Goal: Task Accomplishment & Management: Complete application form

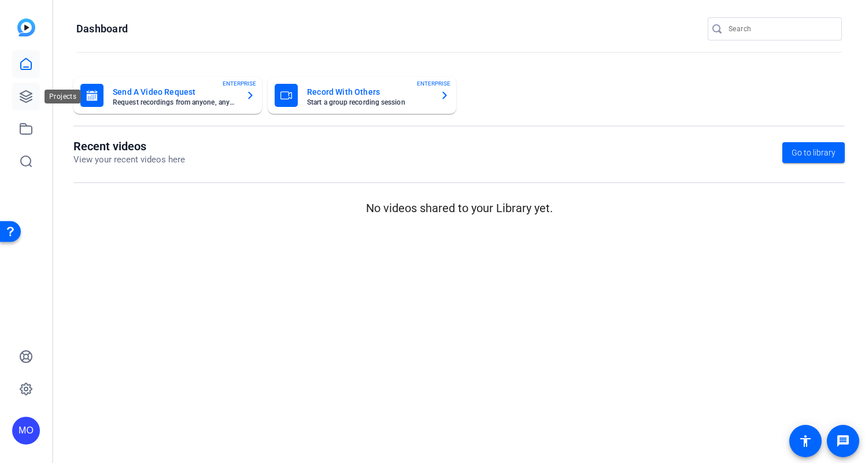
click at [33, 102] on link at bounding box center [26, 97] width 28 height 28
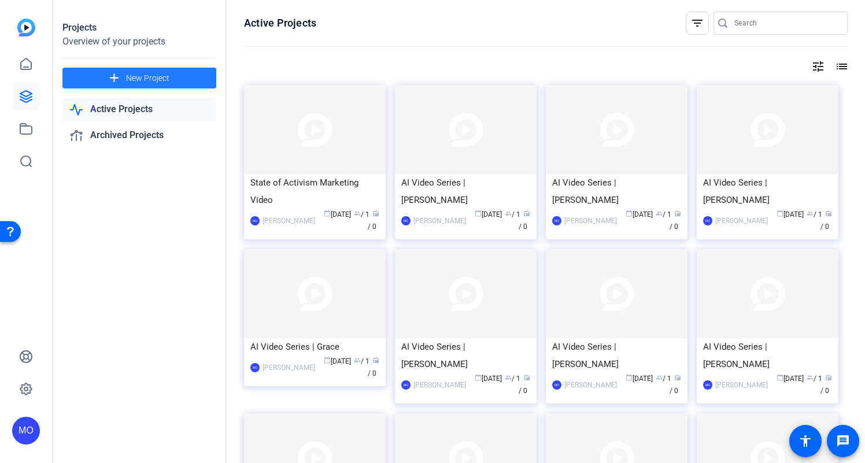
click at [160, 81] on span "New Project" at bounding box center [147, 78] width 43 height 12
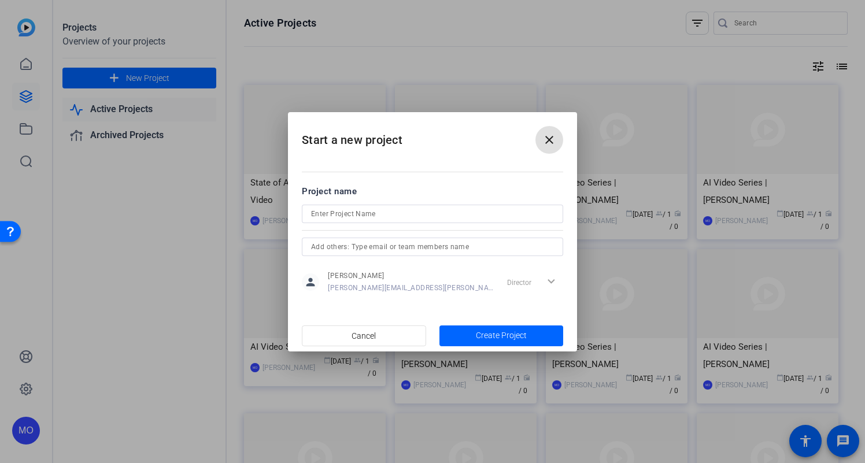
click at [326, 212] on input at bounding box center [432, 214] width 243 height 14
type input "[PERSON_NAME] Shoptalk Recap"
click at [515, 335] on span "Create Project" at bounding box center [501, 336] width 51 height 12
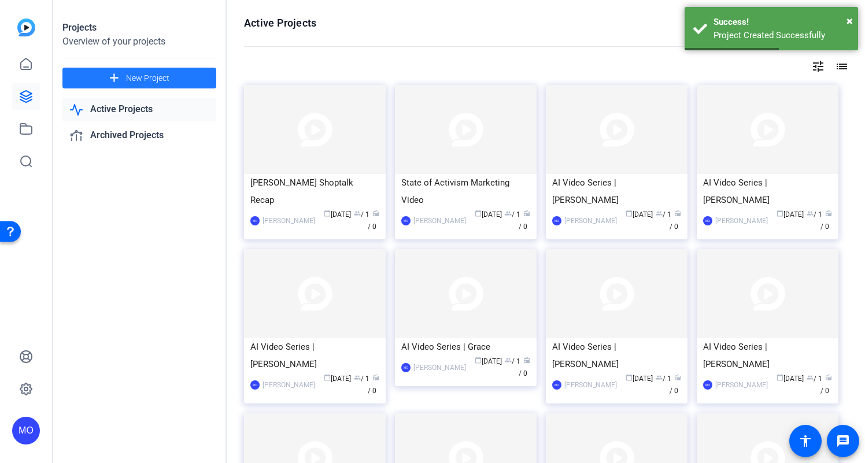
click at [197, 80] on span at bounding box center [139, 78] width 154 height 28
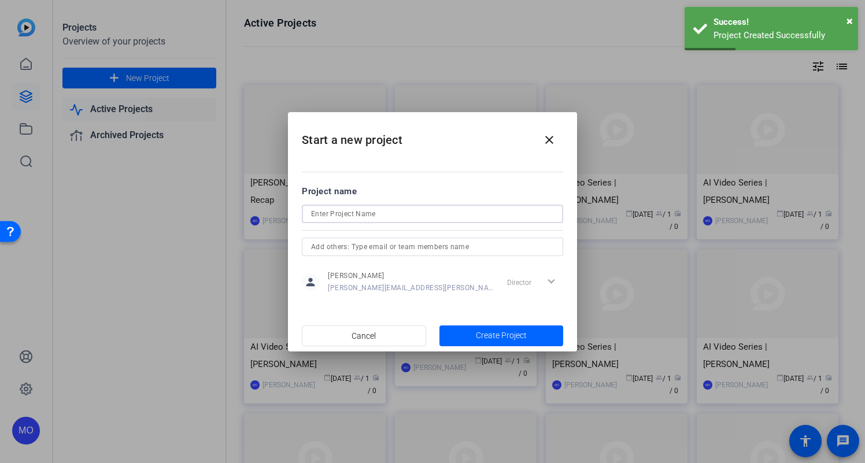
click at [326, 210] on input at bounding box center [432, 214] width 243 height 14
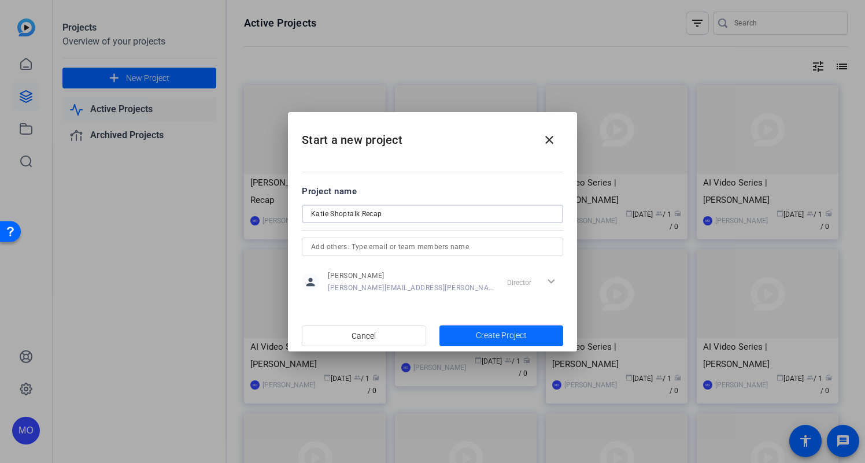
type input "Katie Shoptalk Recap"
click at [505, 341] on span "Create Project" at bounding box center [501, 336] width 51 height 12
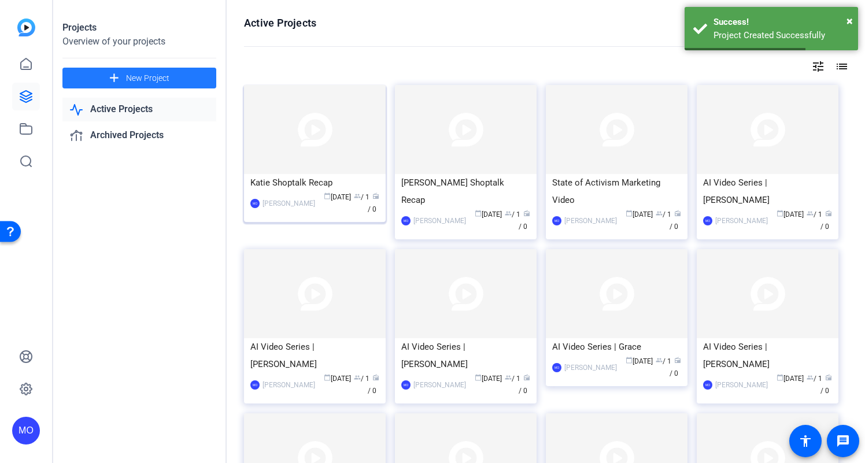
click at [334, 136] on img at bounding box center [315, 129] width 142 height 89
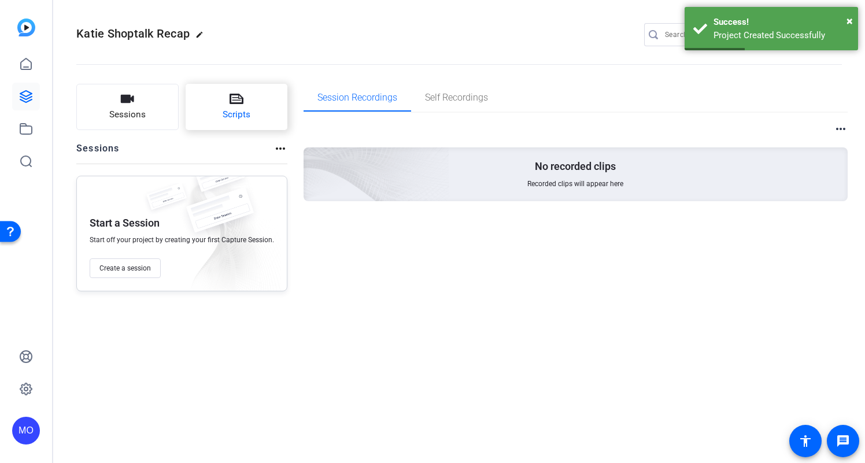
click at [232, 111] on span "Scripts" at bounding box center [237, 114] width 28 height 13
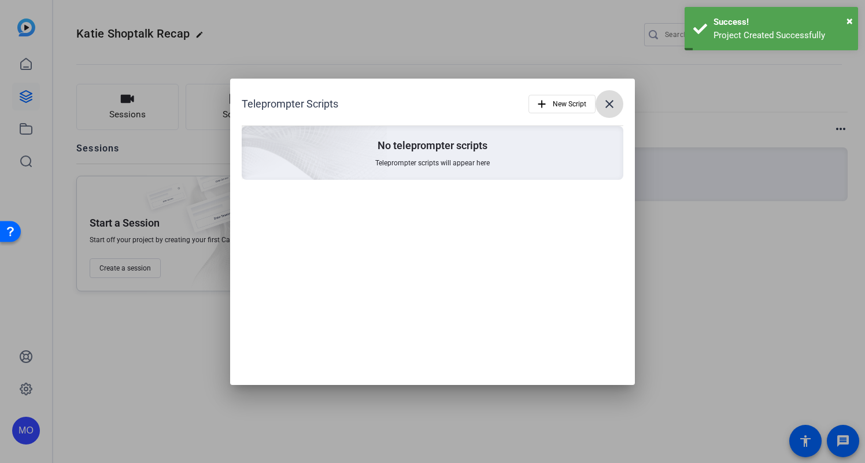
click at [609, 104] on mat-icon "close" at bounding box center [610, 104] width 14 height 14
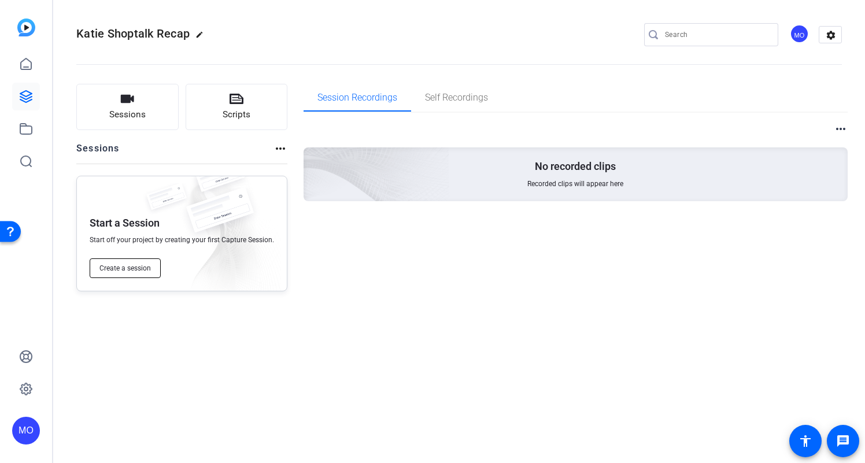
click at [131, 269] on span "Create a session" at bounding box center [124, 268] width 51 height 9
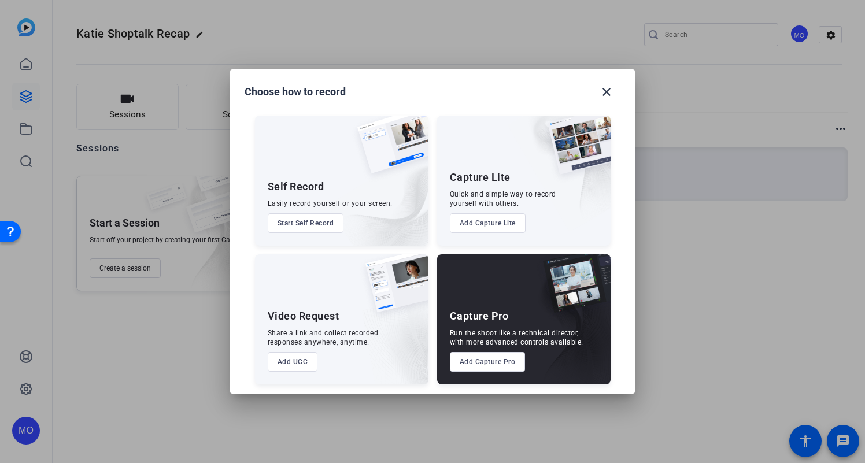
click at [286, 356] on button "Add UGC" at bounding box center [293, 362] width 50 height 20
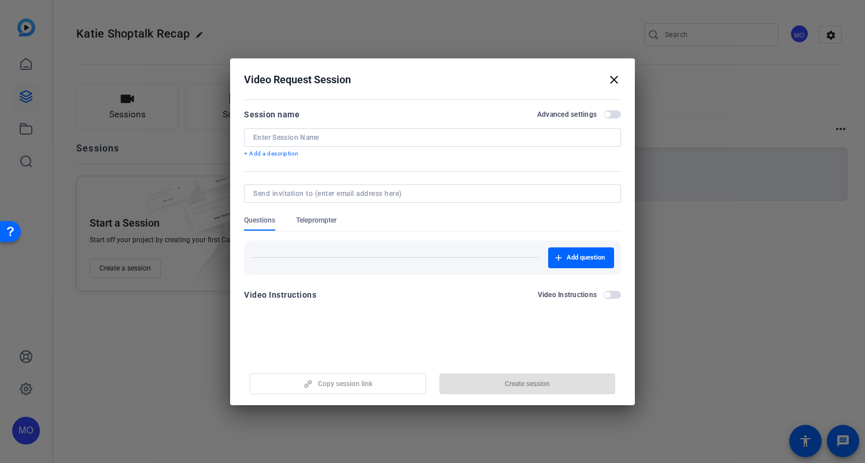
click at [341, 133] on input at bounding box center [432, 137] width 359 height 9
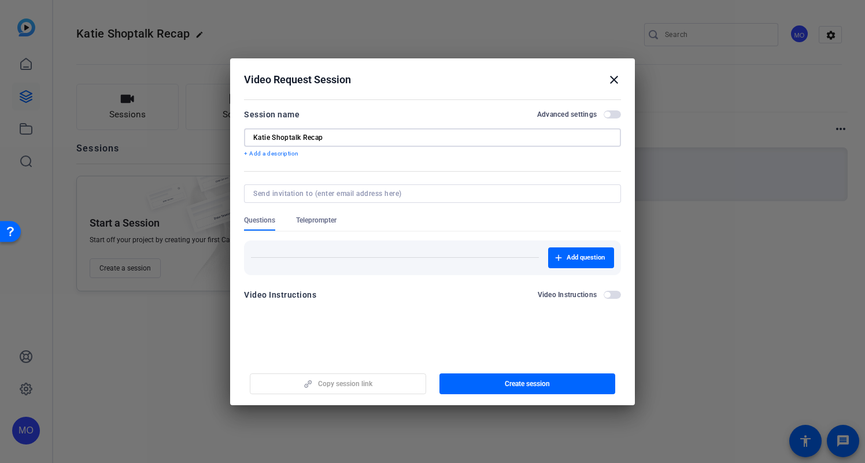
type input "Katie Shoptalk Recap"
click at [610, 115] on span "button" at bounding box center [607, 115] width 6 height 6
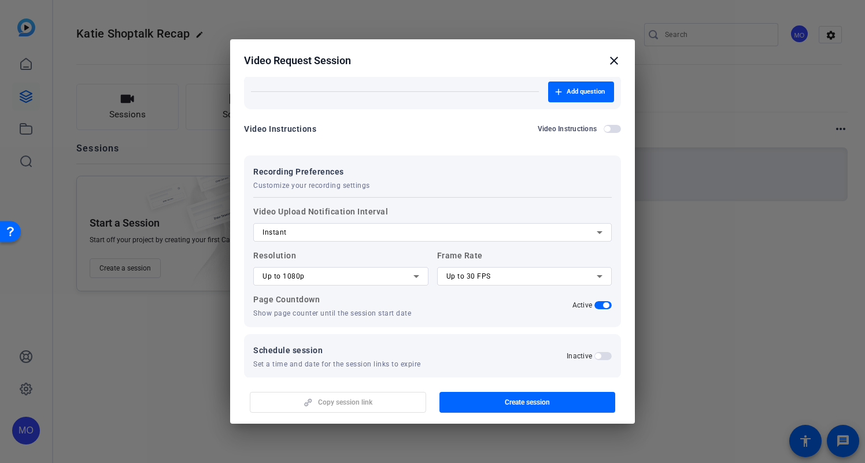
scroll to position [160, 0]
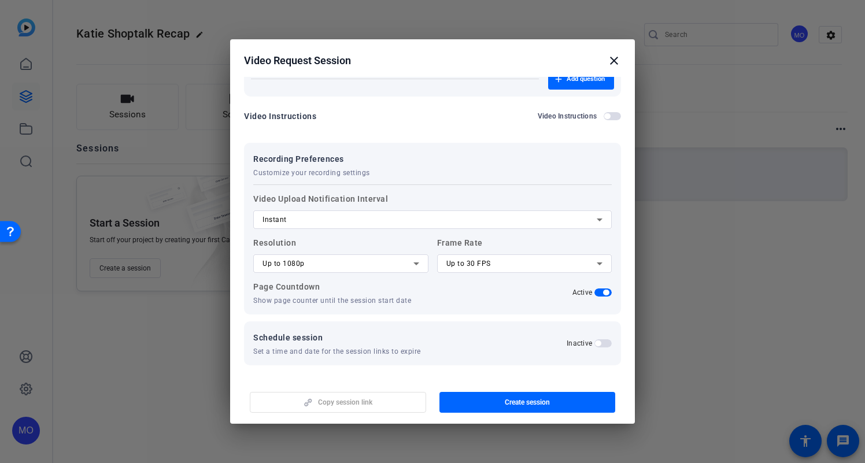
click at [597, 342] on span "button" at bounding box center [598, 344] width 6 height 6
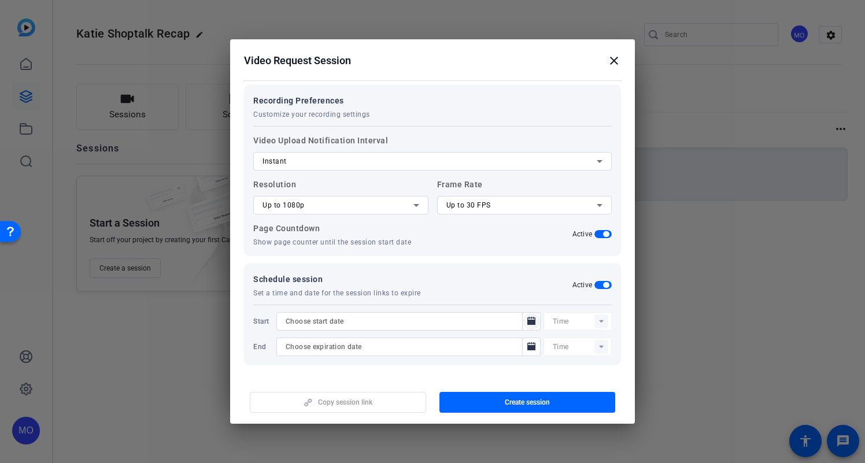
click at [530, 322] on icon "Open calendar" at bounding box center [531, 321] width 8 height 8
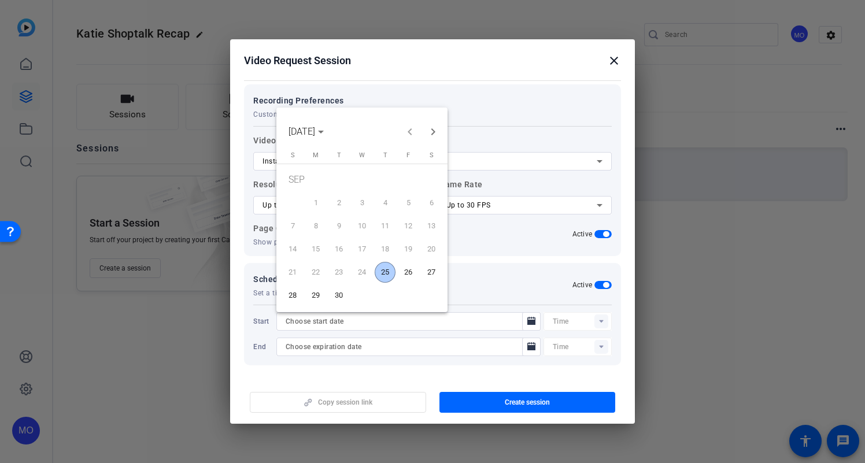
click at [388, 274] on span "25" at bounding box center [385, 272] width 21 height 21
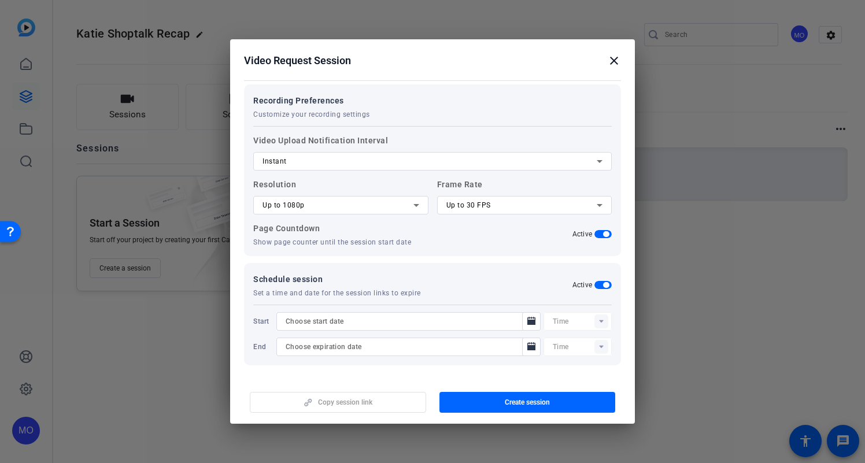
type input "[DATE]"
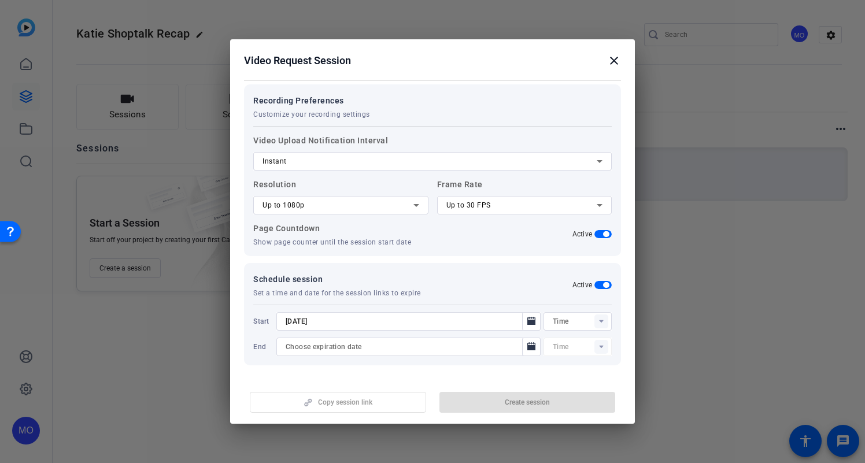
click at [600, 320] on rect at bounding box center [602, 322] width 14 height 14
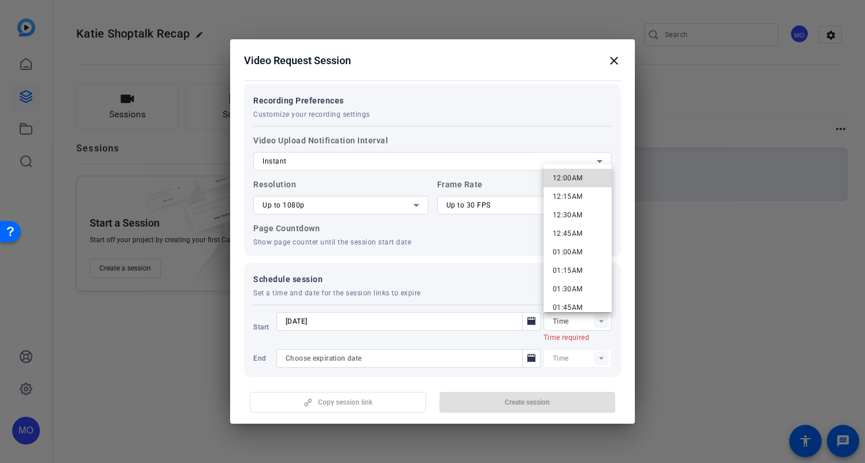
click at [569, 183] on span "12:00AM" at bounding box center [568, 178] width 30 height 14
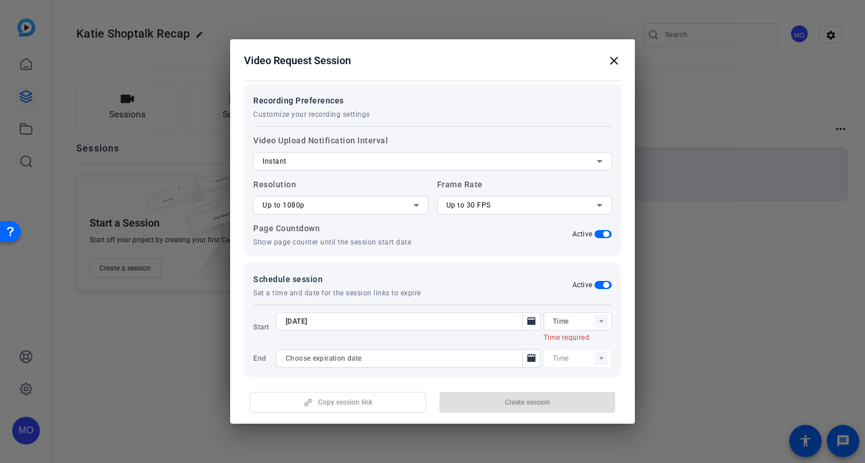
type input "12:00AM"
click at [534, 348] on icon "Open calendar" at bounding box center [531, 346] width 8 height 8
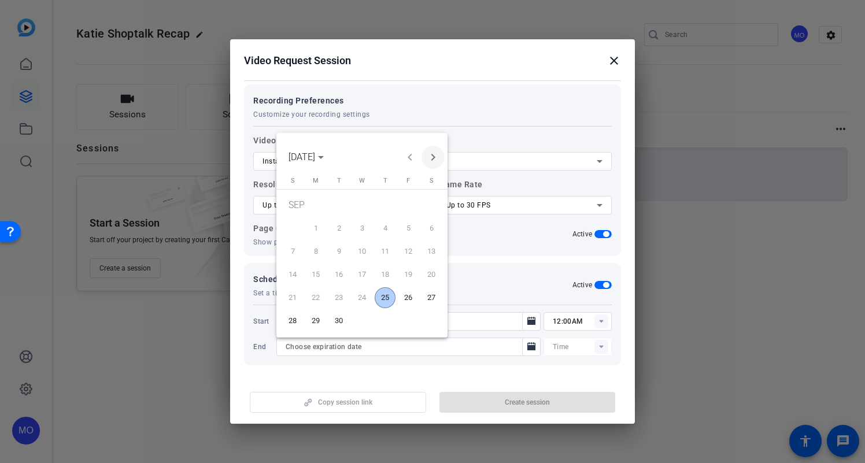
click at [430, 161] on span "Next month" at bounding box center [433, 157] width 23 height 23
click at [405, 302] on span "31" at bounding box center [408, 300] width 21 height 21
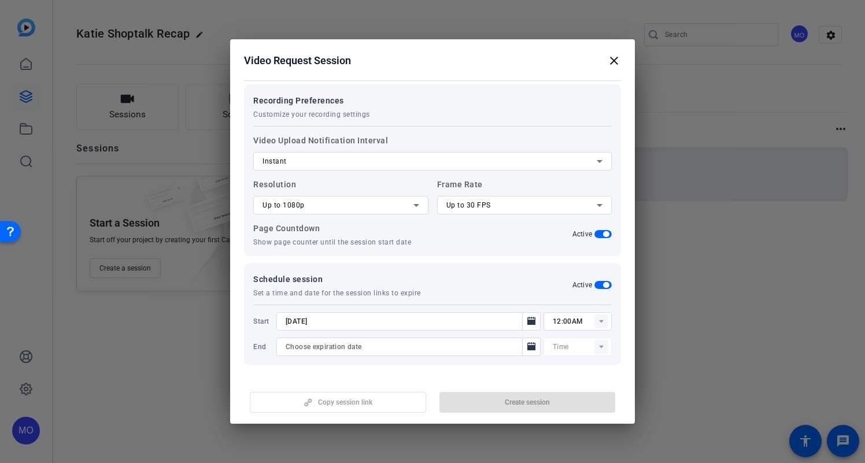
type input "[DATE]"
type input "12:15AM"
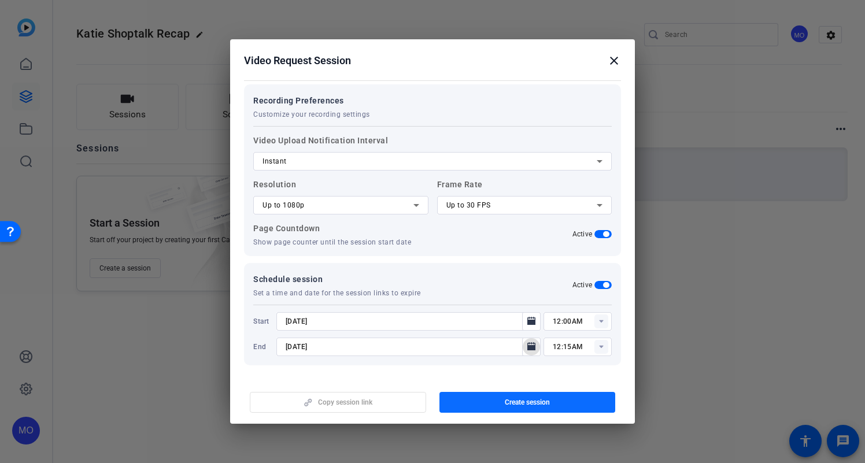
click at [503, 407] on span "button" at bounding box center [528, 403] width 176 height 28
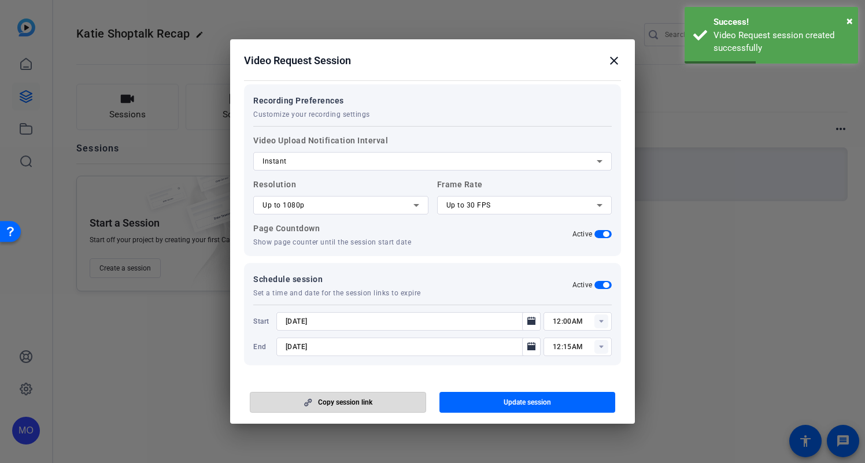
click at [395, 404] on span "button" at bounding box center [337, 403] width 175 height 28
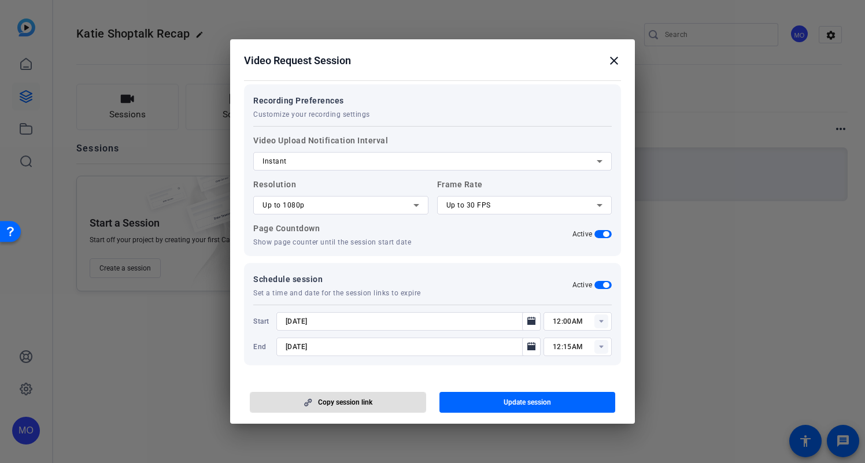
click at [615, 64] on mat-icon "close" at bounding box center [614, 61] width 14 height 14
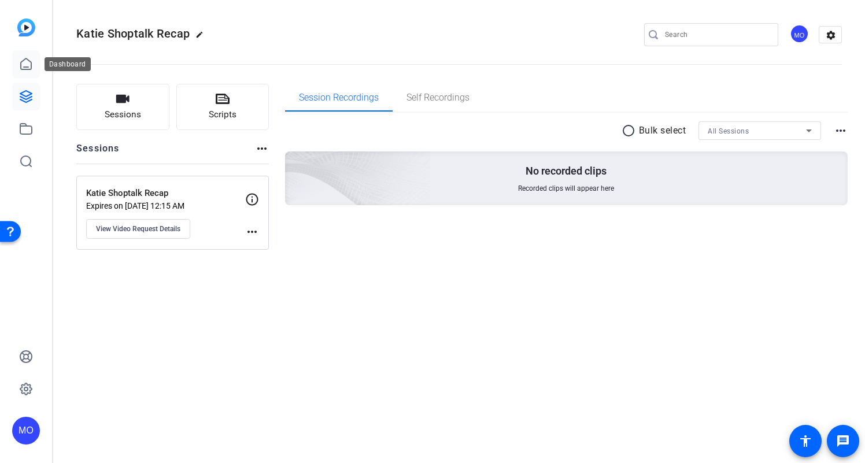
click at [28, 57] on link at bounding box center [26, 64] width 28 height 28
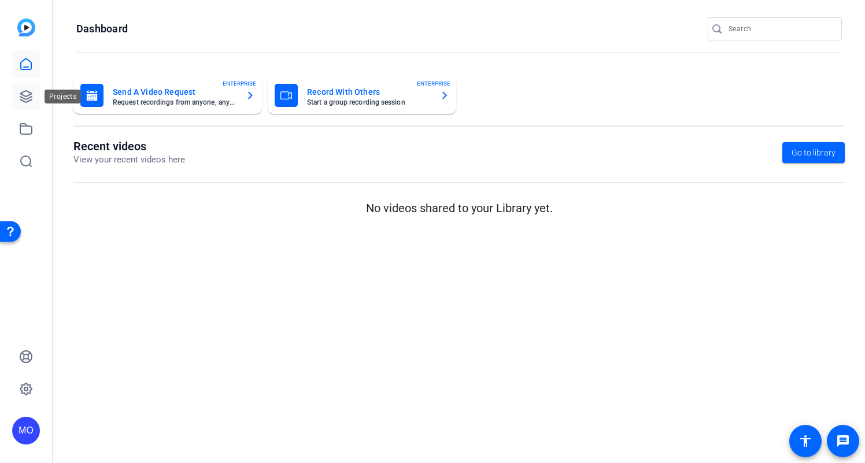
click at [25, 87] on link at bounding box center [26, 97] width 28 height 28
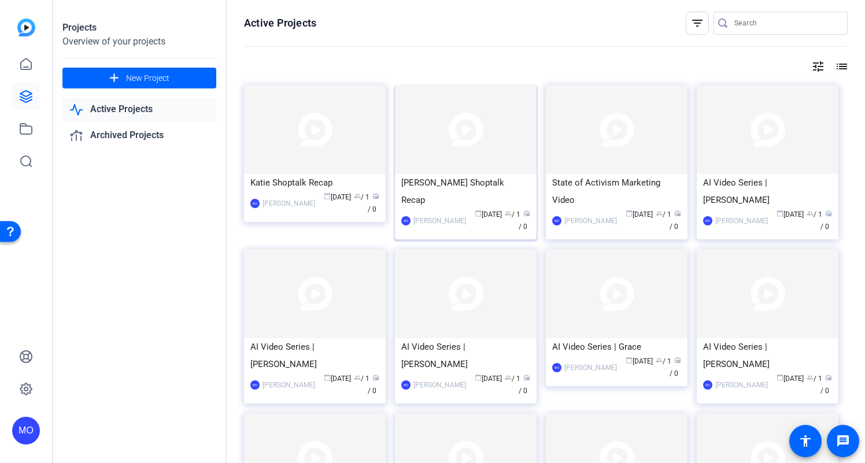
click at [459, 153] on img at bounding box center [466, 129] width 142 height 89
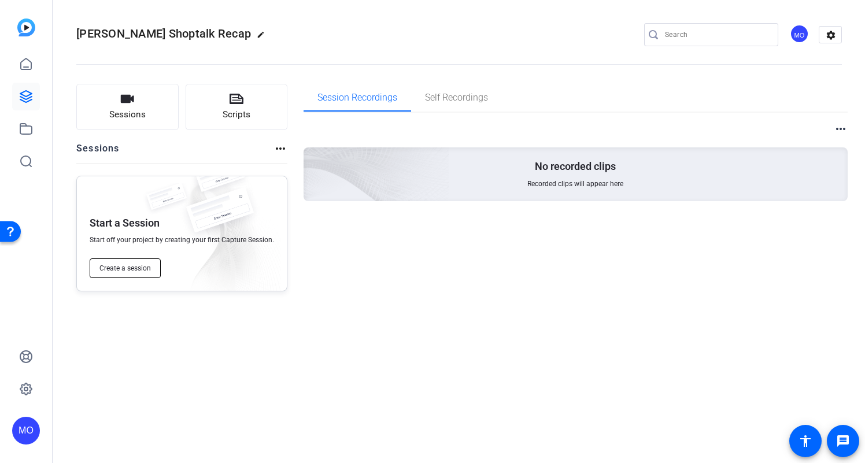
click at [117, 274] on button "Create a session" at bounding box center [125, 269] width 71 height 20
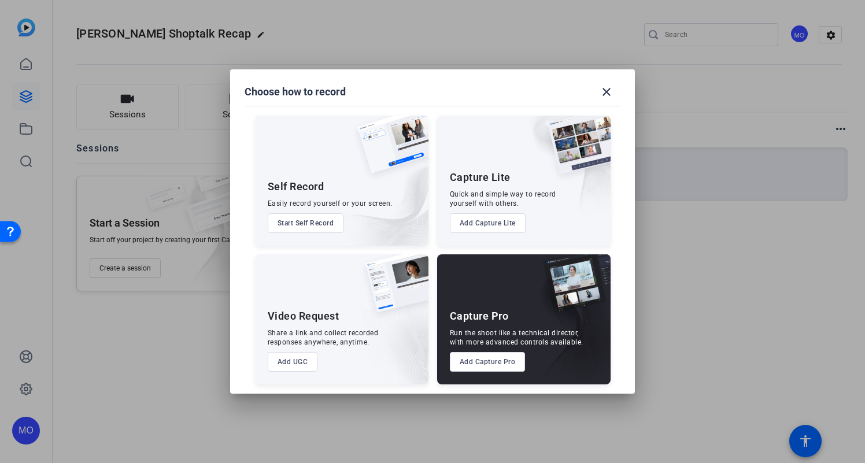
click at [284, 366] on button "Add UGC" at bounding box center [293, 362] width 50 height 20
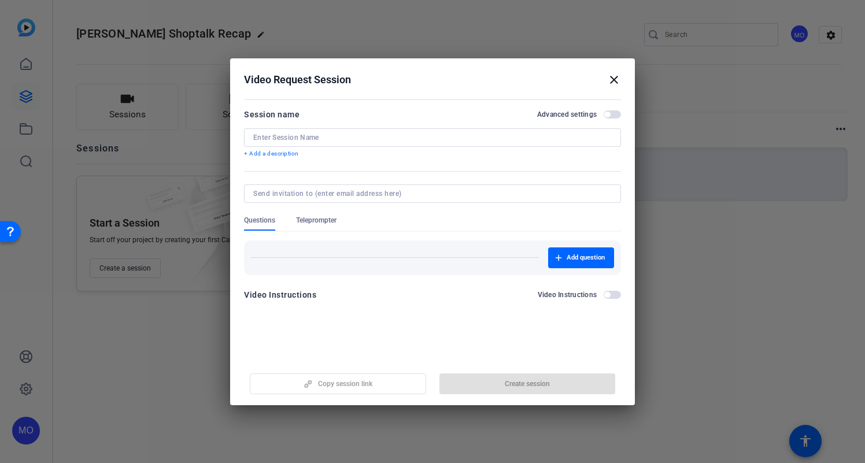
click at [355, 143] on div at bounding box center [432, 137] width 359 height 19
click at [355, 135] on input at bounding box center [432, 137] width 359 height 9
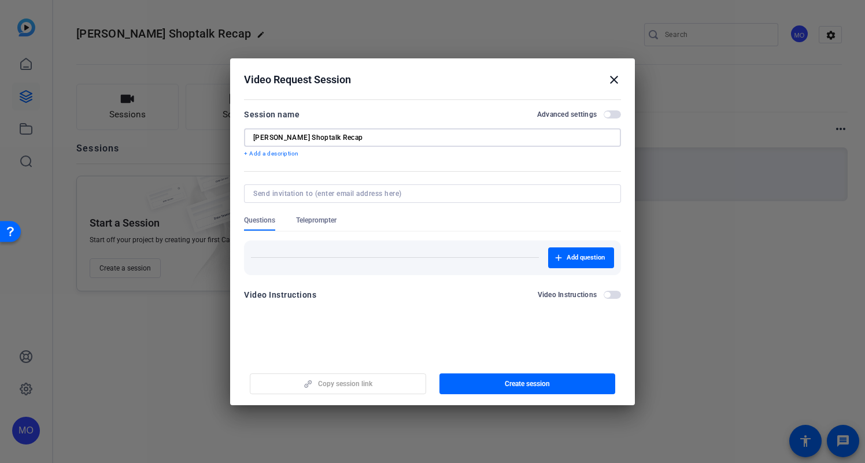
type input "[PERSON_NAME] Shoptalk Recap"
click at [609, 113] on span "button" at bounding box center [607, 115] width 6 height 6
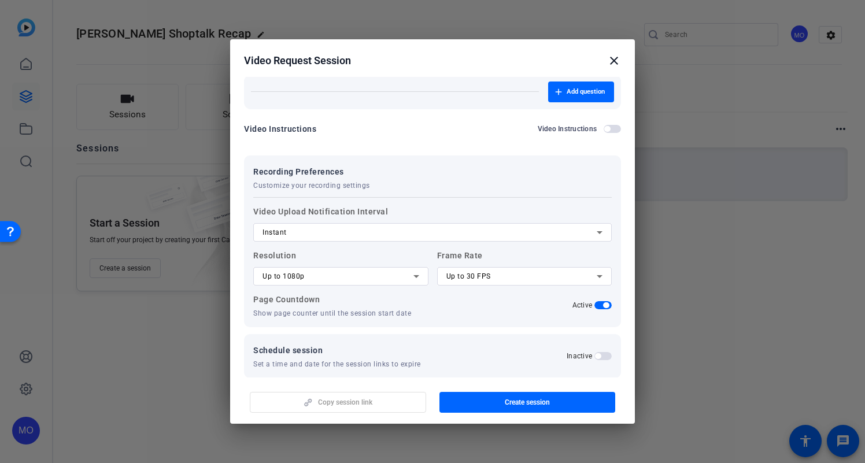
scroll to position [160, 0]
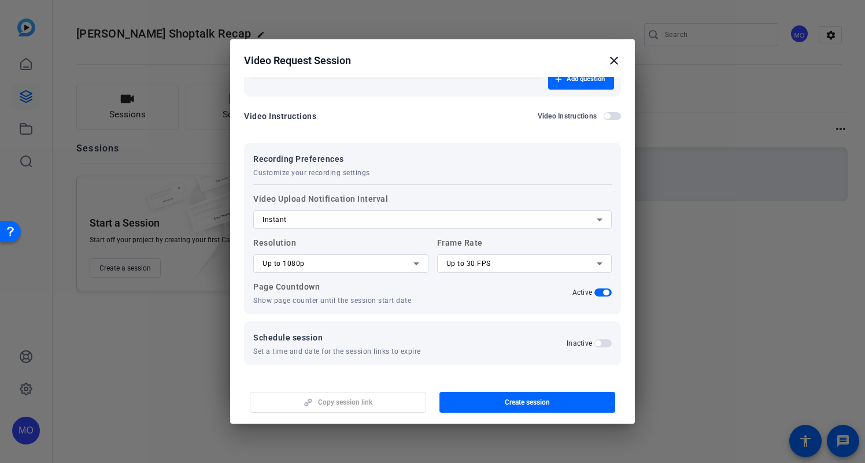
click at [600, 341] on span "button" at bounding box center [598, 344] width 6 height 6
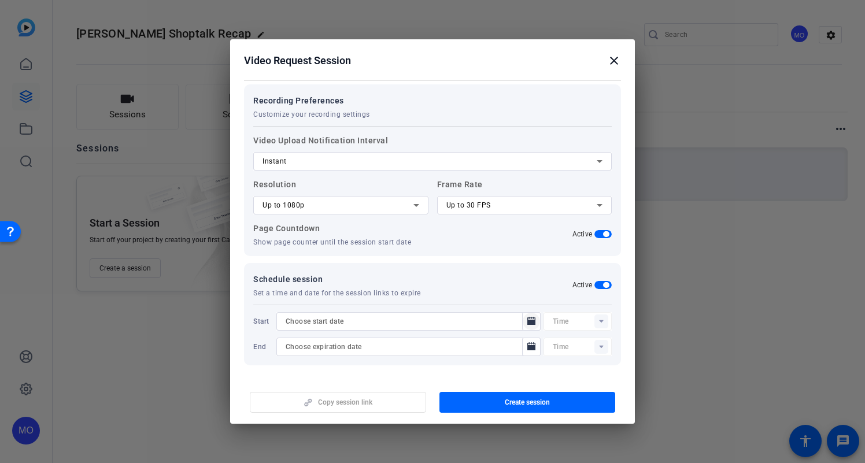
click at [534, 323] on icon "Open calendar" at bounding box center [531, 321] width 8 height 8
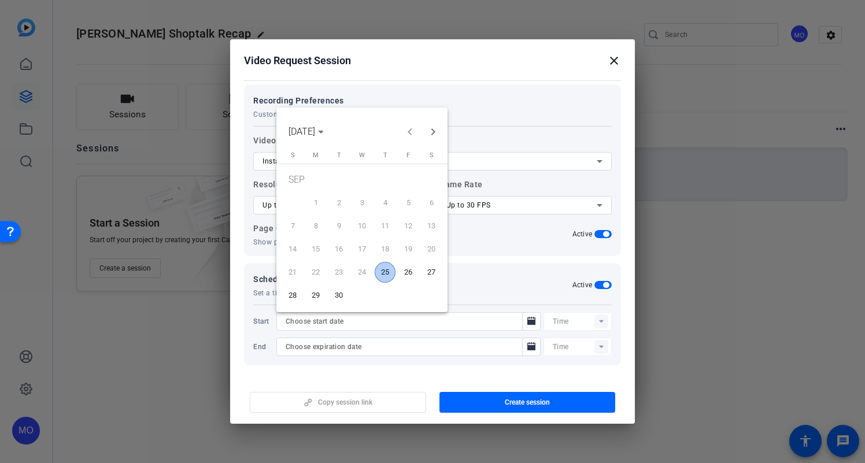
click at [379, 272] on span "25" at bounding box center [385, 272] width 21 height 21
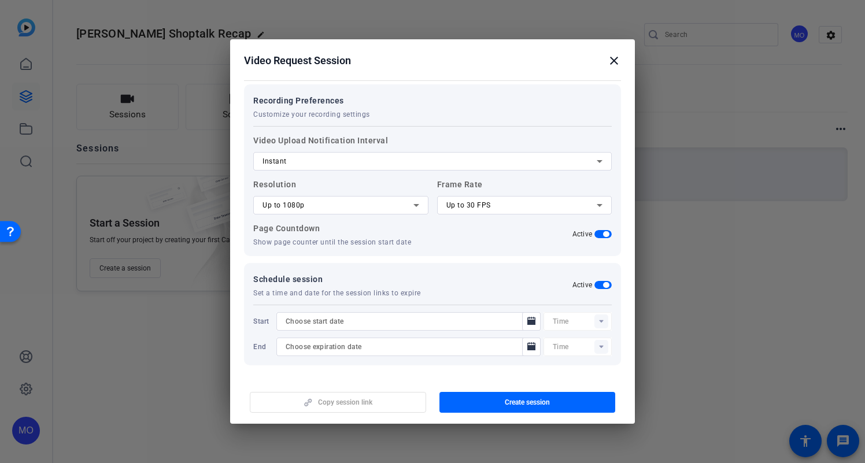
type input "[DATE]"
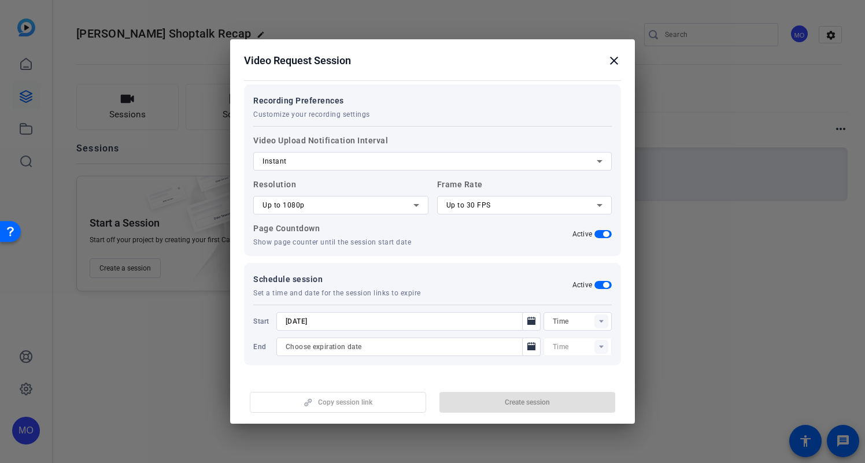
click at [601, 324] on rect at bounding box center [602, 322] width 14 height 14
click at [574, 182] on span "12:00AM" at bounding box center [568, 178] width 30 height 14
type input "12:00AM"
click at [535, 349] on icon "Open calendar" at bounding box center [531, 346] width 8 height 8
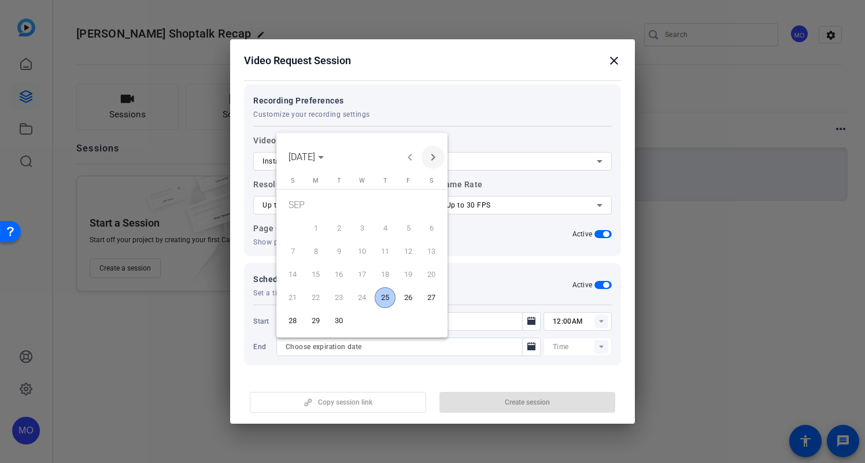
click at [431, 158] on span "Next month" at bounding box center [433, 157] width 23 height 23
click at [415, 303] on span "31" at bounding box center [408, 300] width 21 height 21
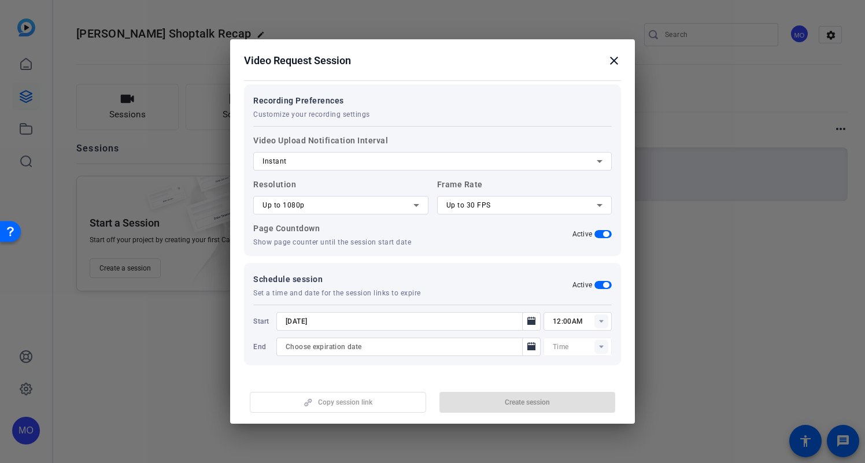
type input "[DATE]"
type input "12:15AM"
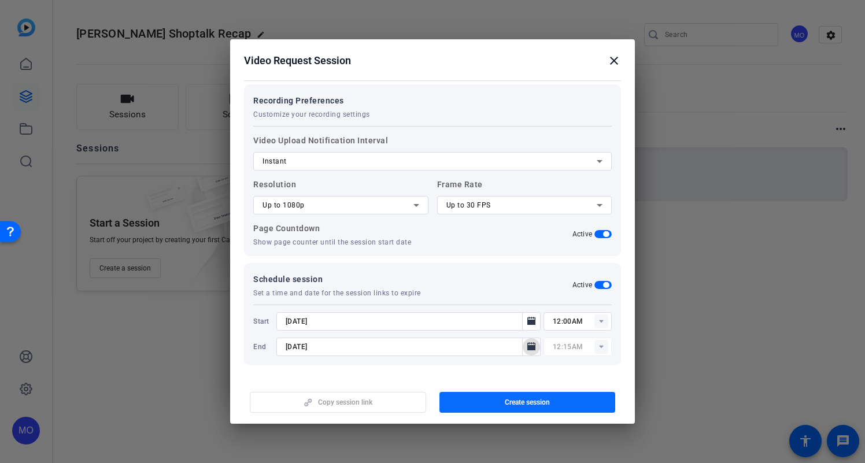
click at [549, 396] on span "button" at bounding box center [528, 403] width 176 height 28
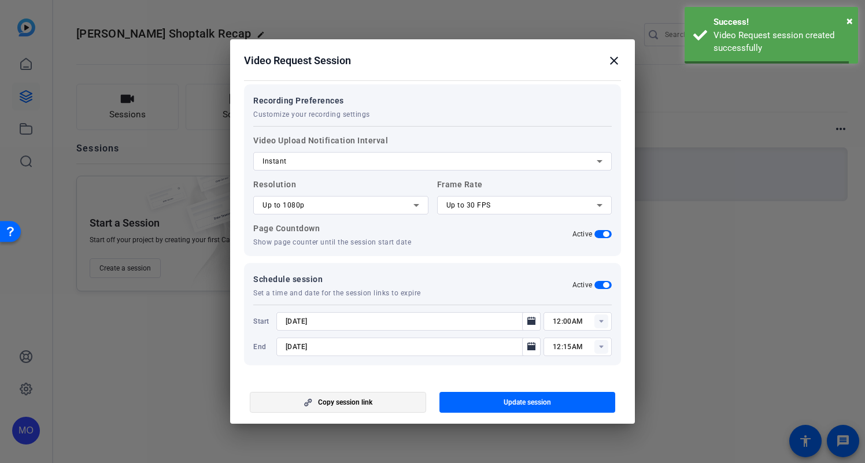
click at [362, 400] on span "Copy session link" at bounding box center [345, 402] width 54 height 9
